Goal: Task Accomplishment & Management: Complete application form

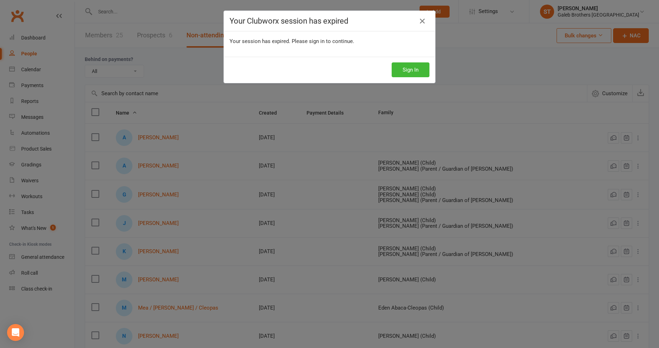
select select "25"
click at [419, 69] on button "Sign In" at bounding box center [410, 69] width 38 height 15
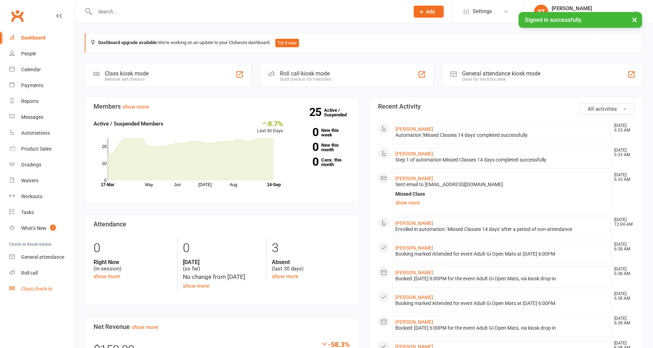
click at [52, 290] on div "Class check-in" at bounding box center [36, 289] width 31 height 6
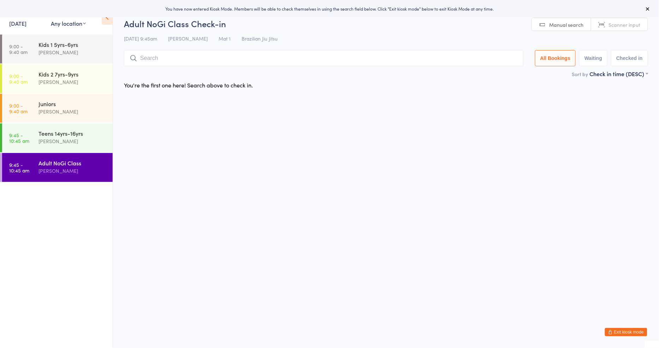
click at [26, 20] on link "[DATE]" at bounding box center [17, 23] width 17 height 8
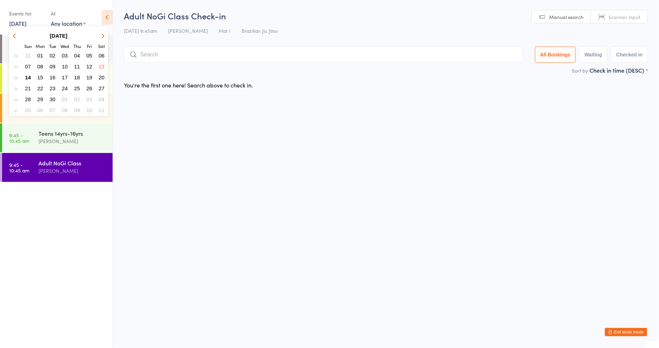
click at [209, 169] on html "You have now entered Kiosk Mode. Members will be able to check themselves in us…" at bounding box center [329, 174] width 659 height 348
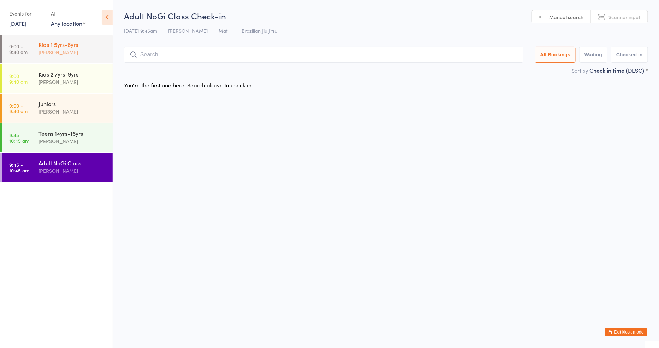
click at [75, 51] on div "[PERSON_NAME]" at bounding box center [72, 52] width 68 height 8
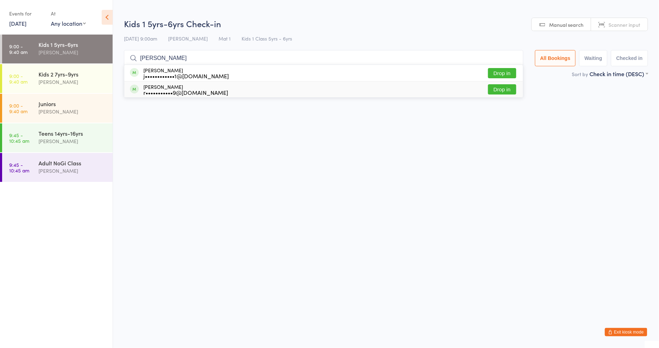
type input "[PERSON_NAME]"
click at [501, 89] on button "Drop in" at bounding box center [502, 89] width 28 height 10
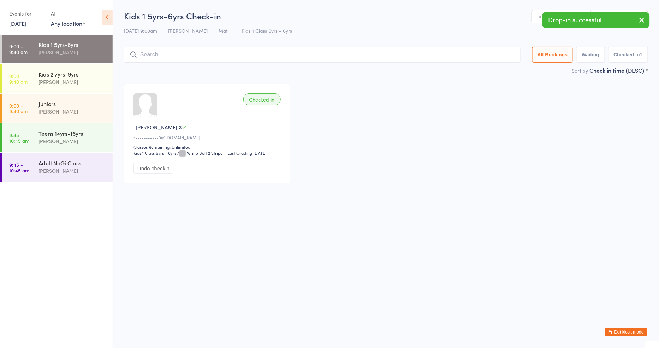
click at [311, 49] on input "search" at bounding box center [322, 55] width 396 height 16
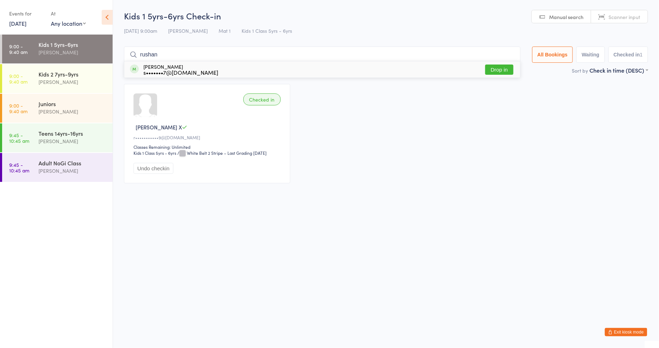
type input "rushan"
click at [502, 70] on button "Drop in" at bounding box center [499, 70] width 28 height 10
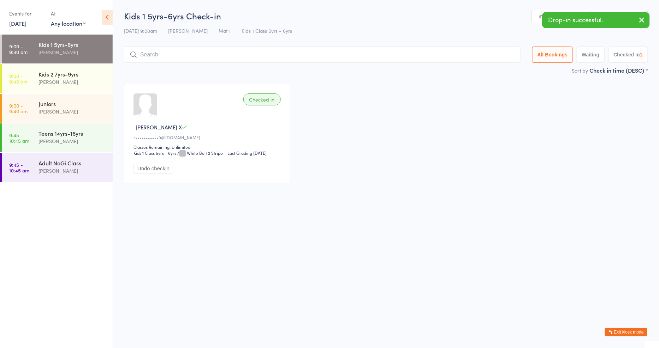
click at [304, 58] on input "search" at bounding box center [322, 55] width 396 height 16
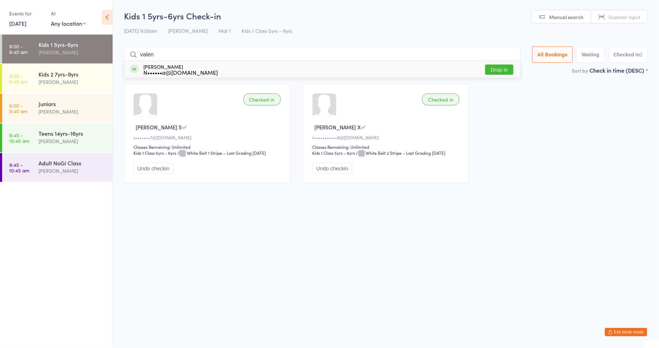
type input "valen"
click at [503, 70] on button "Drop in" at bounding box center [499, 70] width 28 height 10
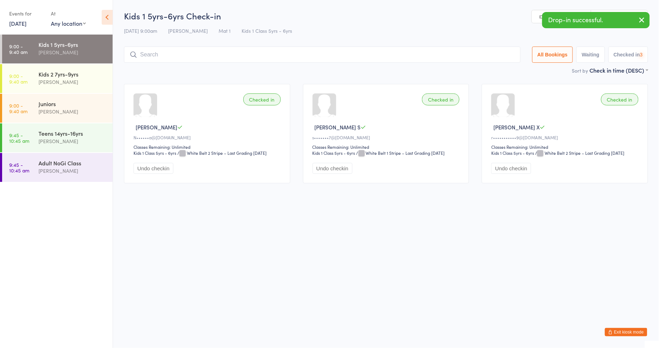
click at [223, 61] on input "search" at bounding box center [322, 55] width 396 height 16
click at [247, 53] on input "search" at bounding box center [322, 55] width 396 height 16
click at [234, 52] on input "search" at bounding box center [322, 55] width 396 height 16
click at [241, 58] on input "search" at bounding box center [322, 55] width 396 height 16
click at [248, 66] on div "Sort by Check in time (DESC) First name (ASC) First name (DESC) Last name (ASC)…" at bounding box center [386, 70] width 524 height 8
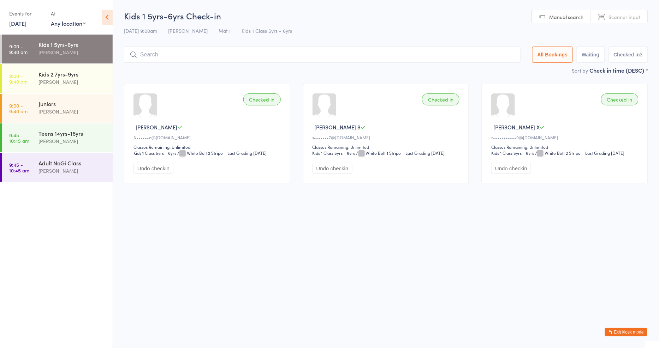
click at [259, 48] on input "search" at bounding box center [322, 55] width 396 height 16
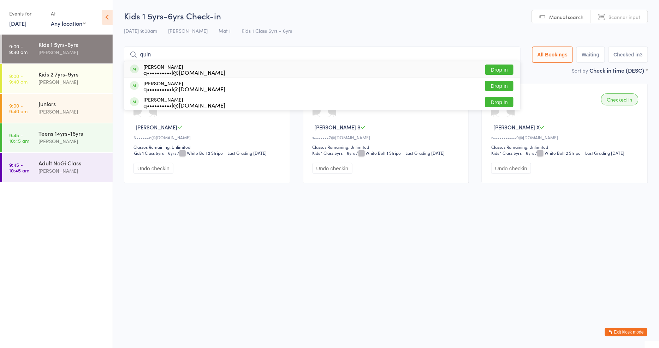
type input "quin"
click at [496, 71] on button "Drop in" at bounding box center [499, 70] width 28 height 10
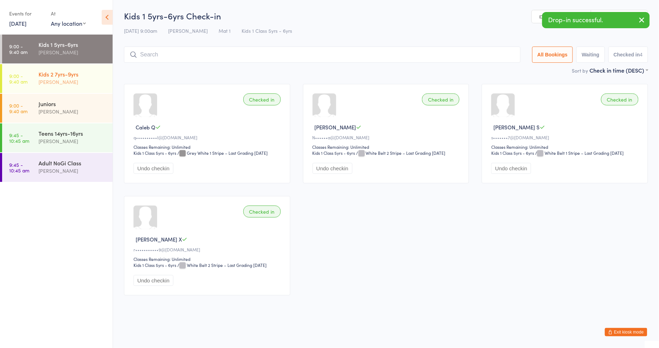
click at [54, 85] on div "[PERSON_NAME]" at bounding box center [72, 82] width 68 height 8
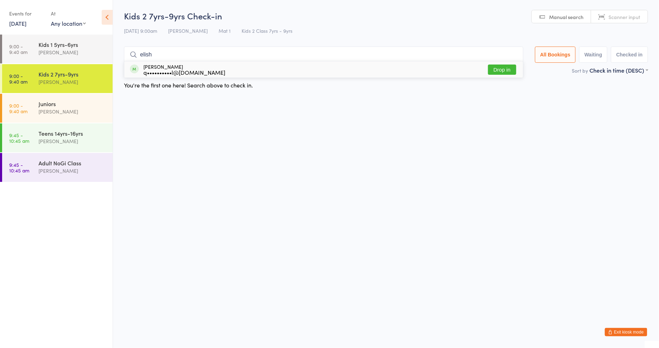
type input "elish"
click at [502, 66] on button "Drop in" at bounding box center [502, 70] width 28 height 10
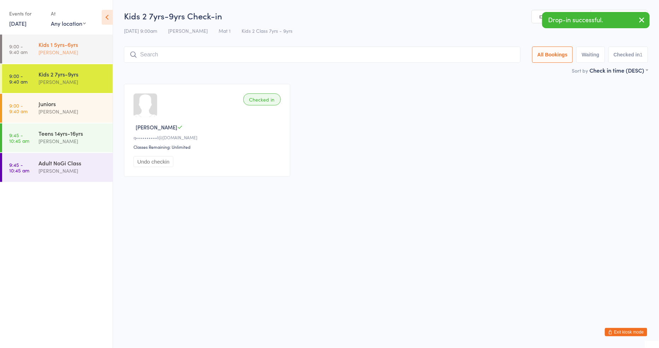
click at [72, 50] on div "[PERSON_NAME]" at bounding box center [72, 52] width 68 height 8
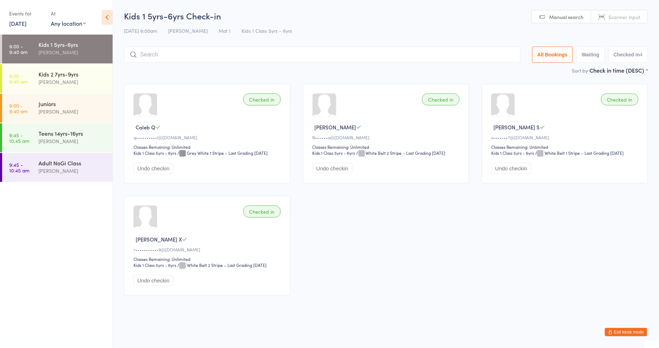
click at [626, 335] on button "Exit kiosk mode" at bounding box center [626, 332] width 42 height 8
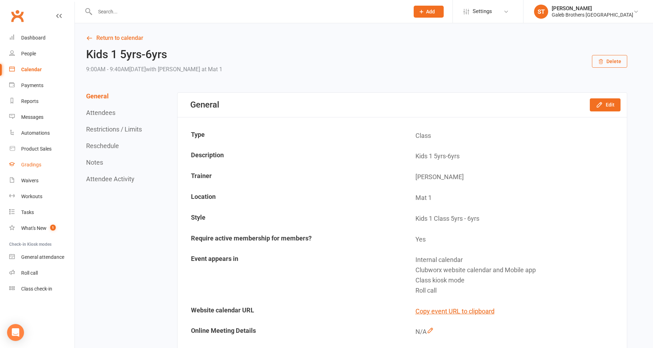
click at [28, 163] on div "Gradings" at bounding box center [31, 165] width 20 height 6
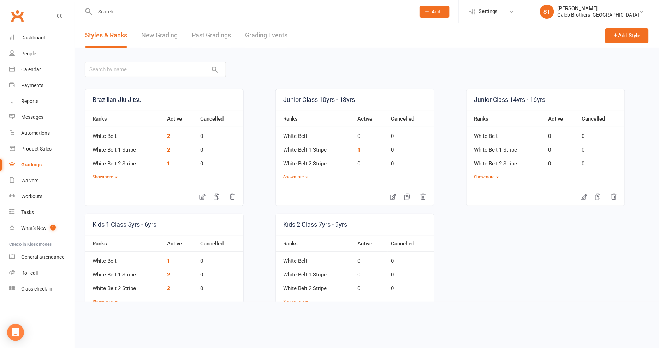
click at [153, 32] on link "New Grading" at bounding box center [159, 35] width 36 height 24
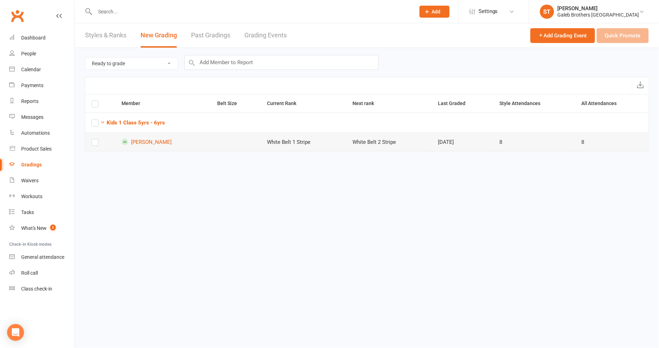
click at [96, 144] on label at bounding box center [94, 144] width 7 height 0
click at [96, 139] on input "checkbox" at bounding box center [94, 139] width 7 height 0
click at [636, 29] on button "Quick Promote" at bounding box center [623, 35] width 52 height 15
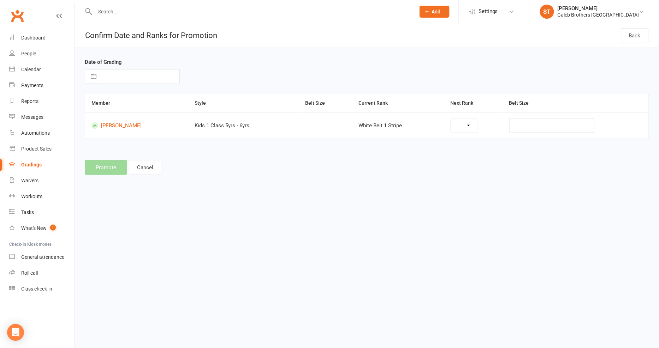
click at [120, 80] on input "text" at bounding box center [139, 77] width 79 height 14
select select "38908"
select select "7"
select select "2025"
select select "8"
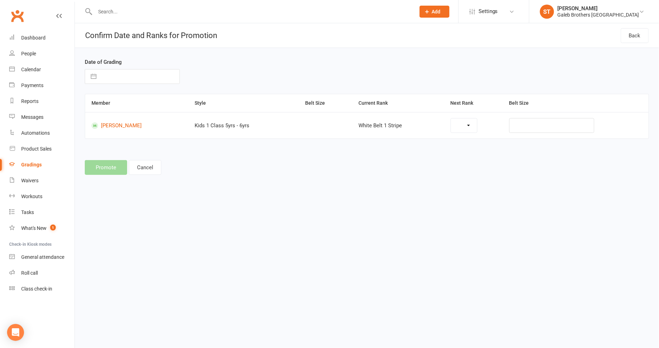
select select "2025"
select select "9"
select select "2025"
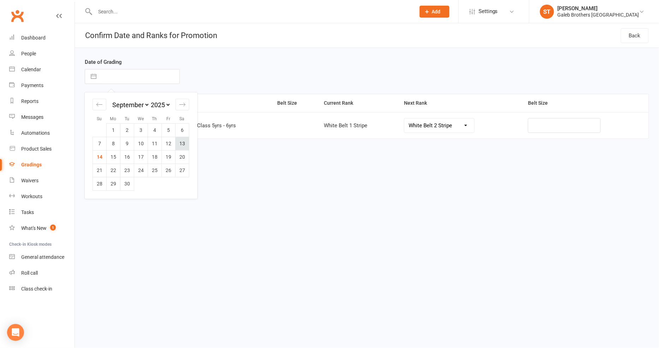
click at [182, 142] on td "13" at bounding box center [182, 143] width 14 height 13
type input "13 Sep 2025"
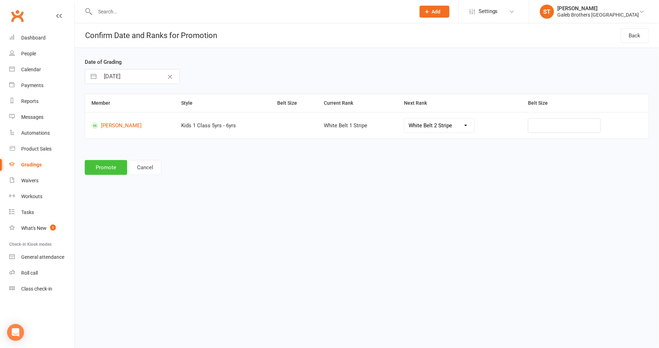
click at [110, 174] on button "Promote" at bounding box center [106, 167] width 42 height 15
click at [110, 174] on div "Promote Cancel" at bounding box center [367, 167] width 564 height 15
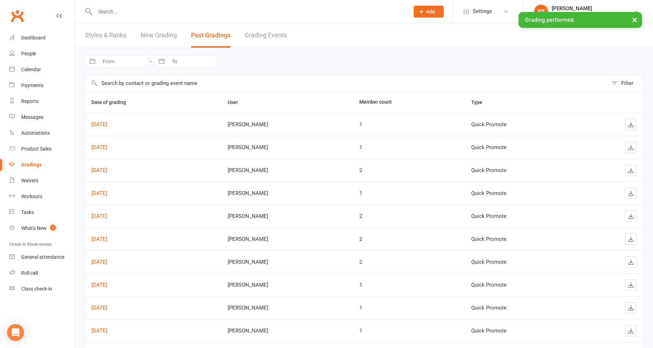
click at [345, 60] on div "Navigate forward to interact with the calendar and select a date. Press the que…" at bounding box center [364, 61] width 558 height 27
